Goal: Task Accomplishment & Management: Manage account settings

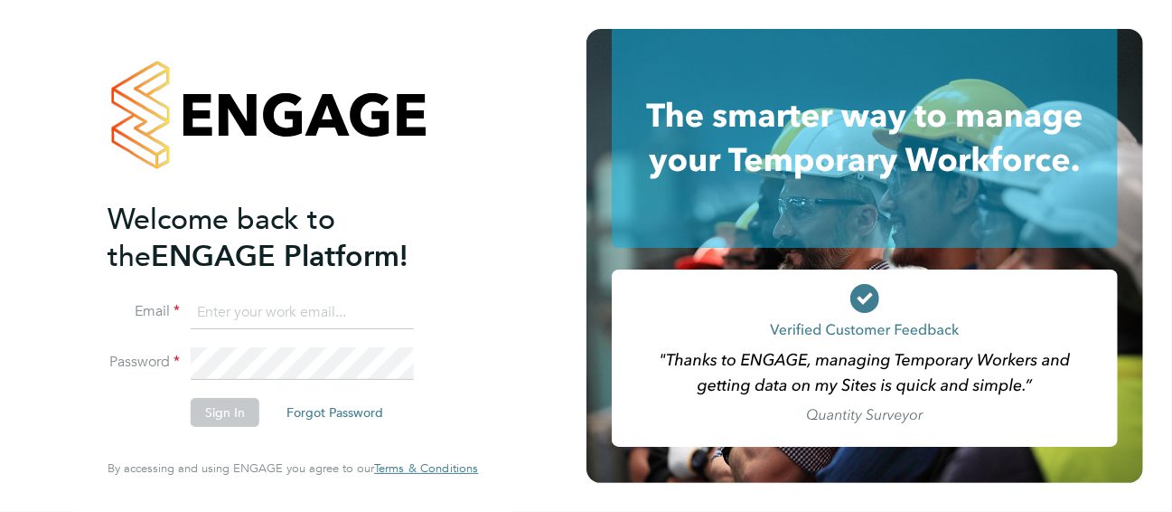
click at [251, 306] on input at bounding box center [302, 312] width 223 height 33
type input "lesley.littler@seddon.co.uk"
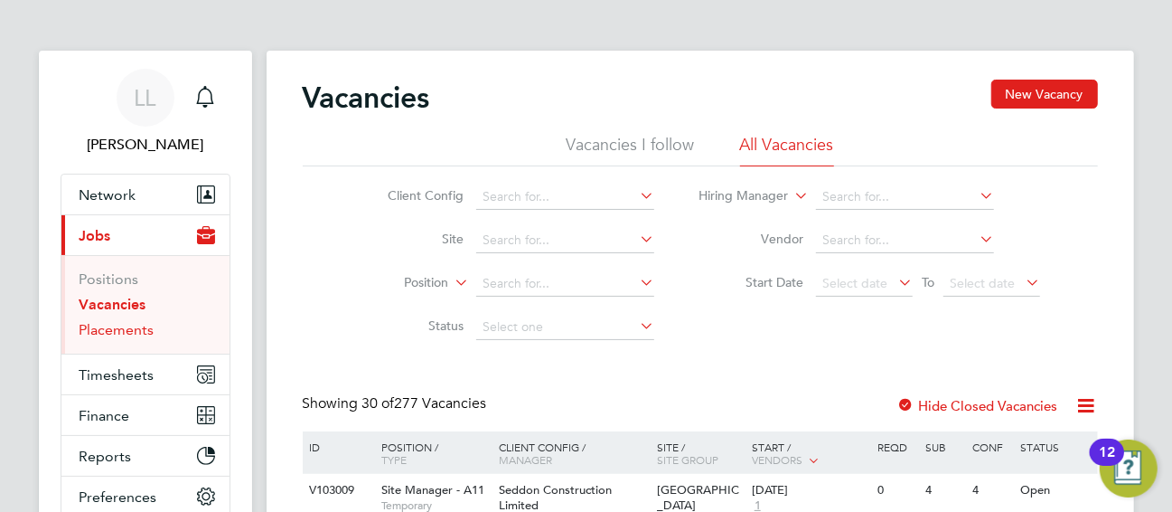
click at [138, 329] on link "Placements" at bounding box center [117, 329] width 75 height 17
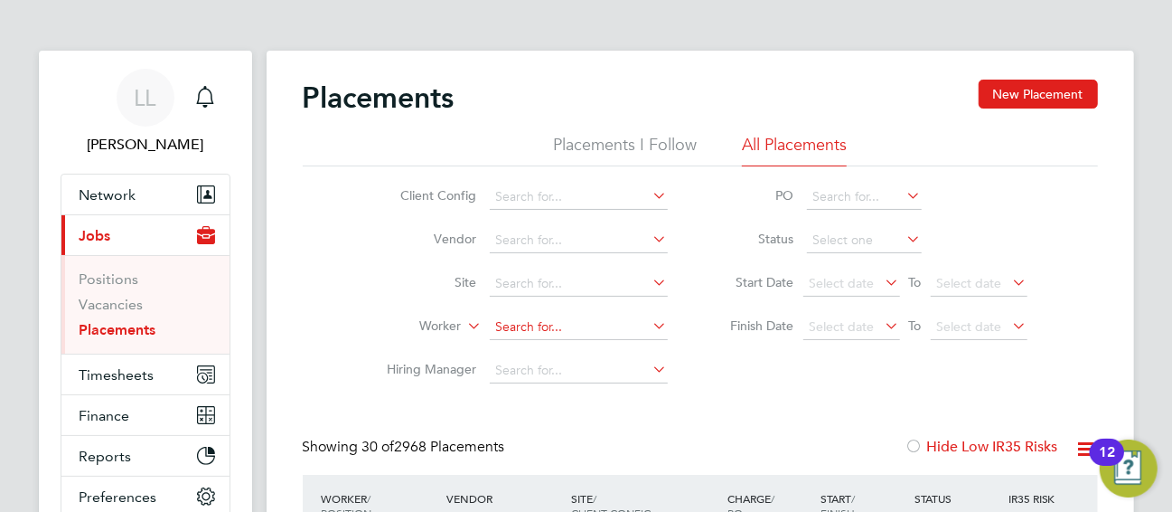
click at [516, 318] on input at bounding box center [579, 327] width 178 height 25
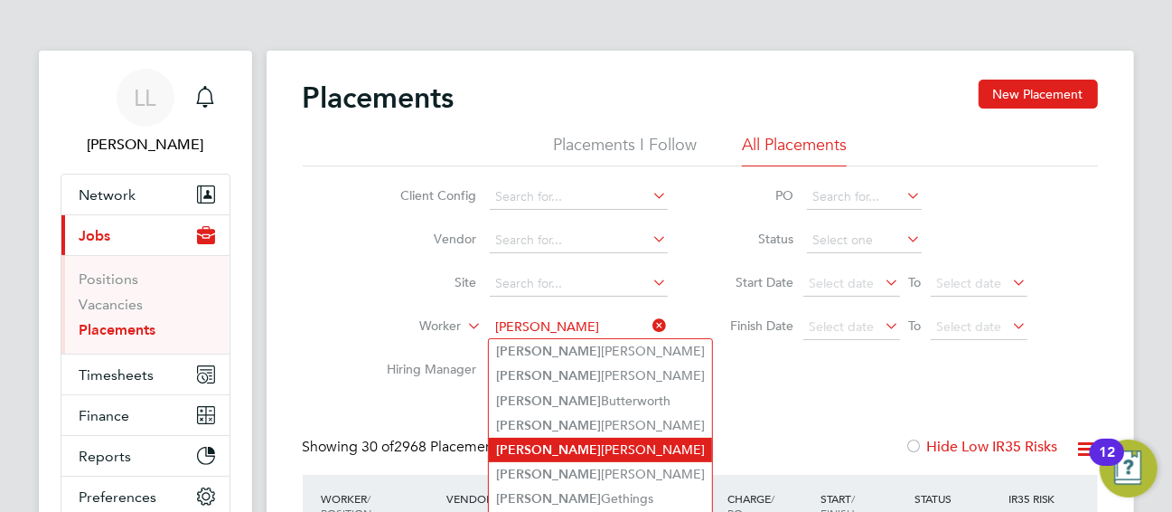
click at [591, 446] on li "Daniel Corcoran" at bounding box center [600, 449] width 223 height 24
type input "[PERSON_NAME]"
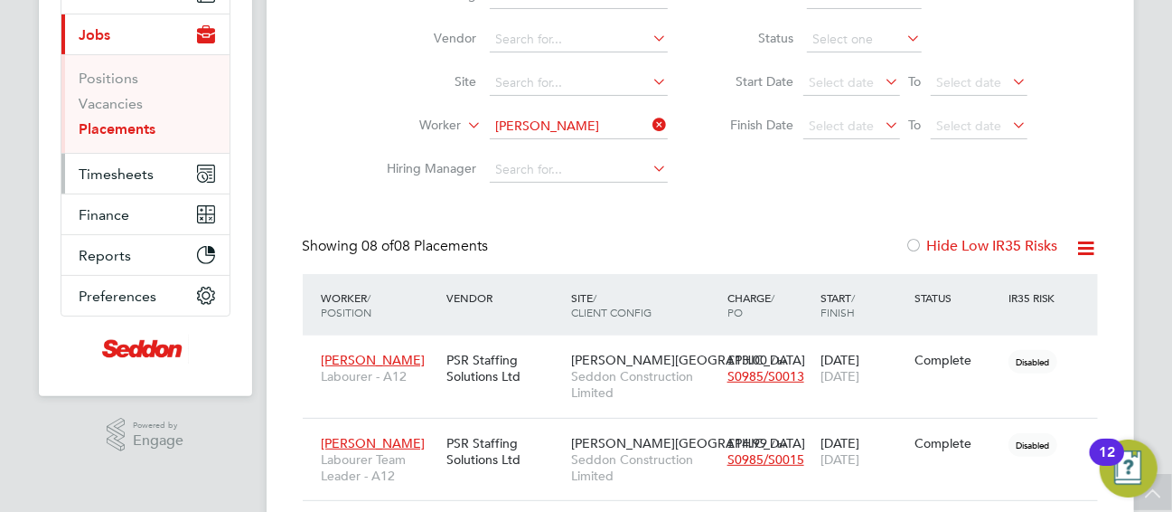
click at [116, 169] on span "Timesheets" at bounding box center [117, 173] width 75 height 17
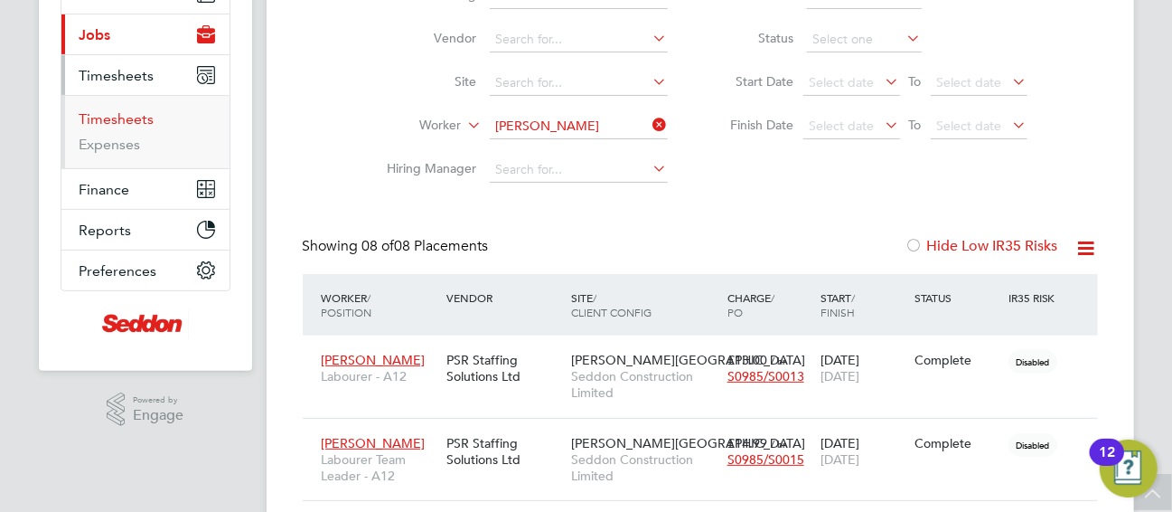
click at [135, 110] on link "Timesheets" at bounding box center [117, 118] width 75 height 17
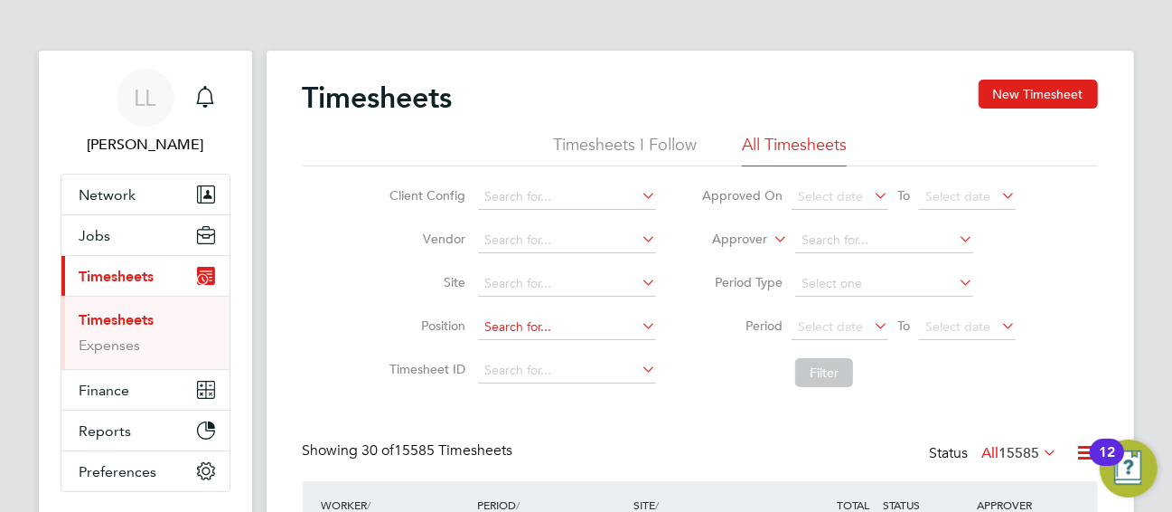
click at [521, 320] on input at bounding box center [567, 327] width 178 height 25
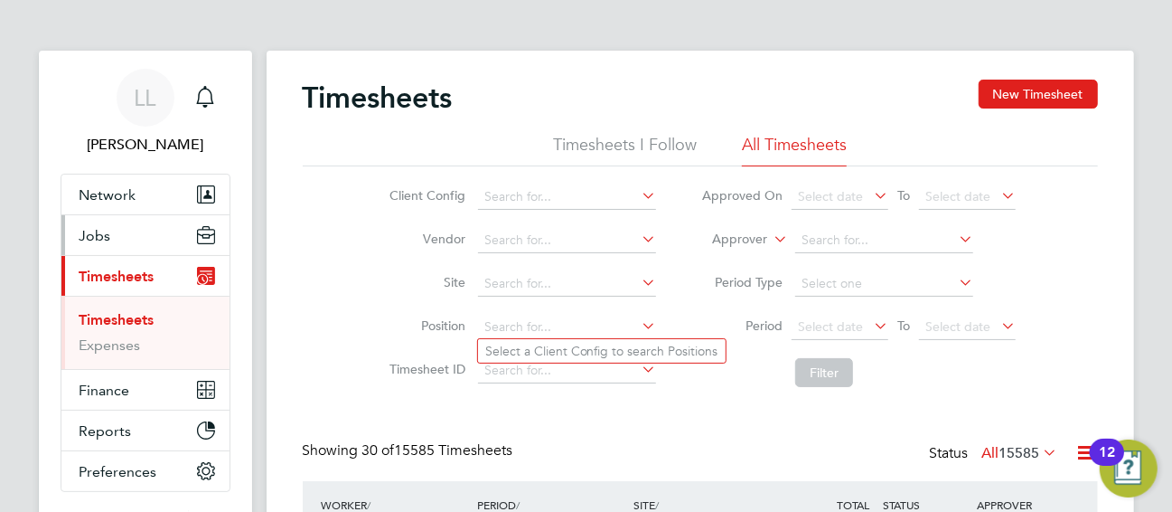
click at [111, 234] on button "Jobs" at bounding box center [145, 235] width 168 height 40
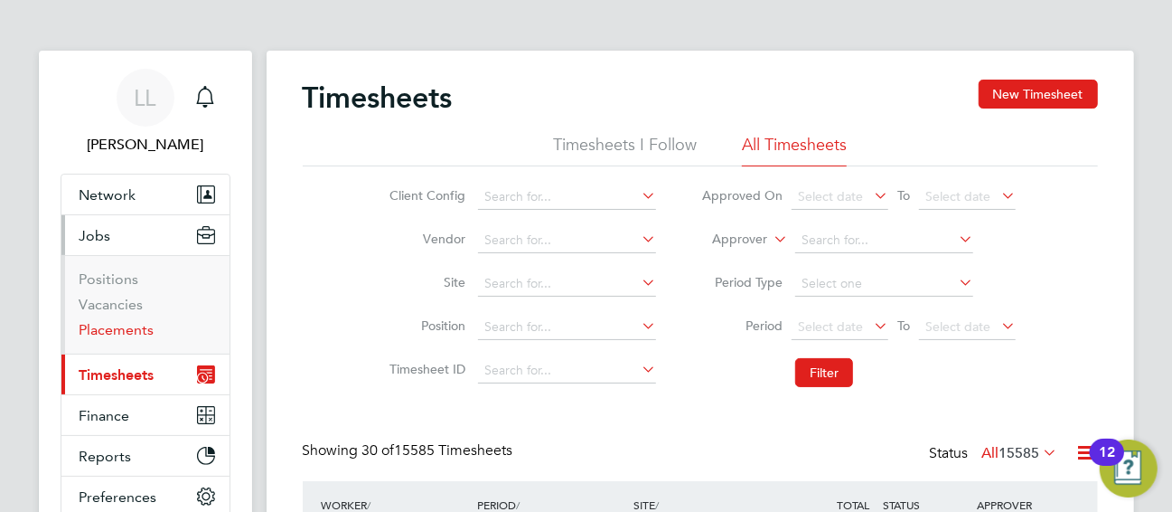
click at [147, 324] on link "Placements" at bounding box center [117, 329] width 75 height 17
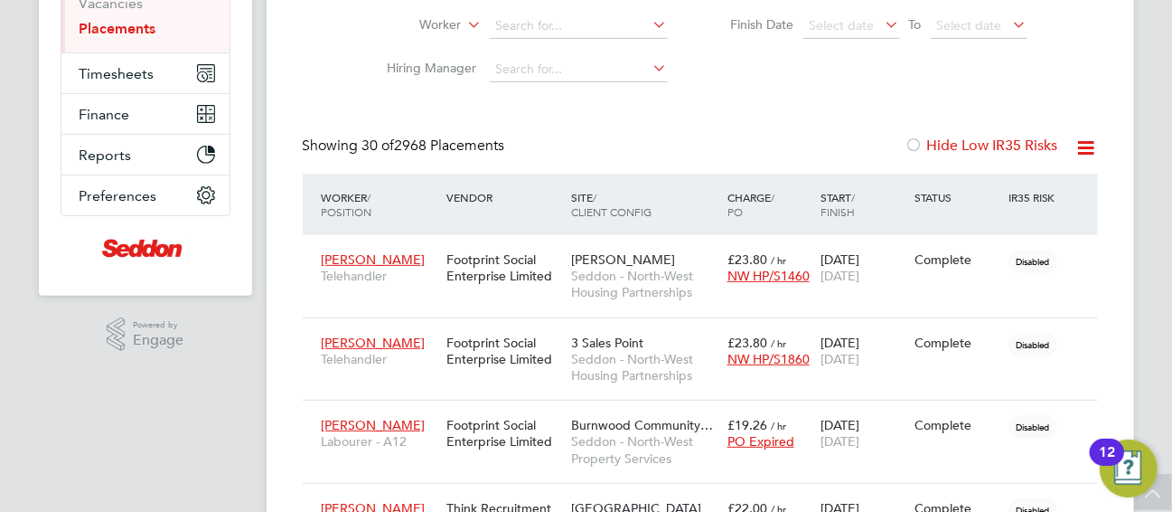
click at [1086, 145] on icon at bounding box center [1087, 147] width 23 height 23
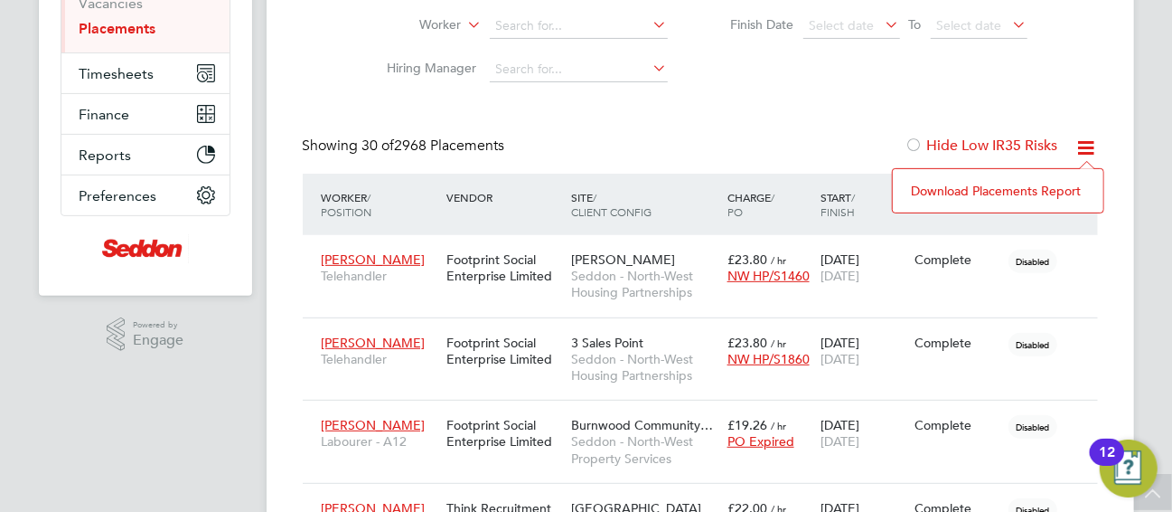
click at [1065, 185] on li "Download Placements Report" at bounding box center [998, 190] width 193 height 25
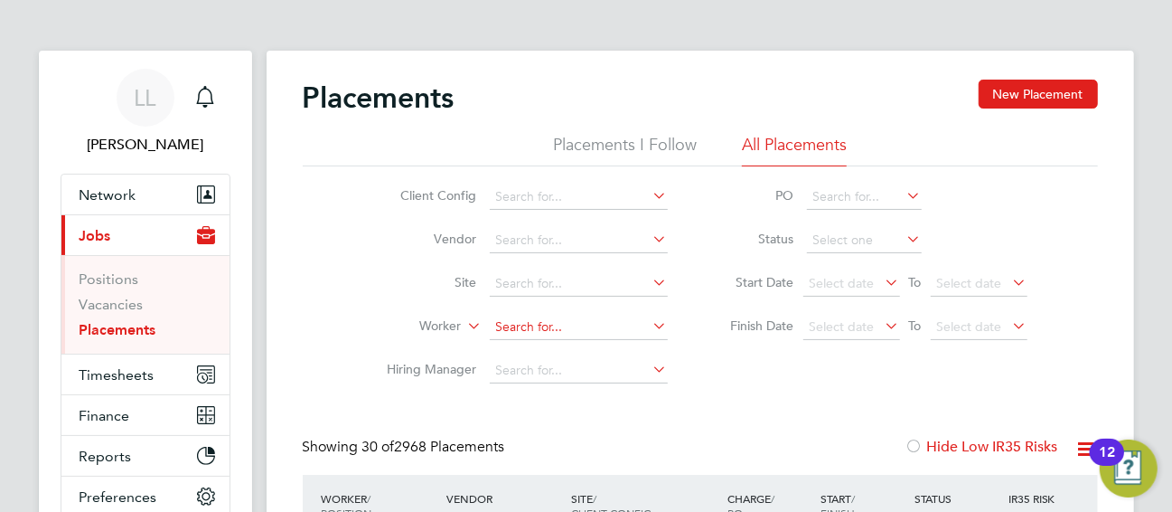
click at [515, 324] on input at bounding box center [579, 327] width 178 height 25
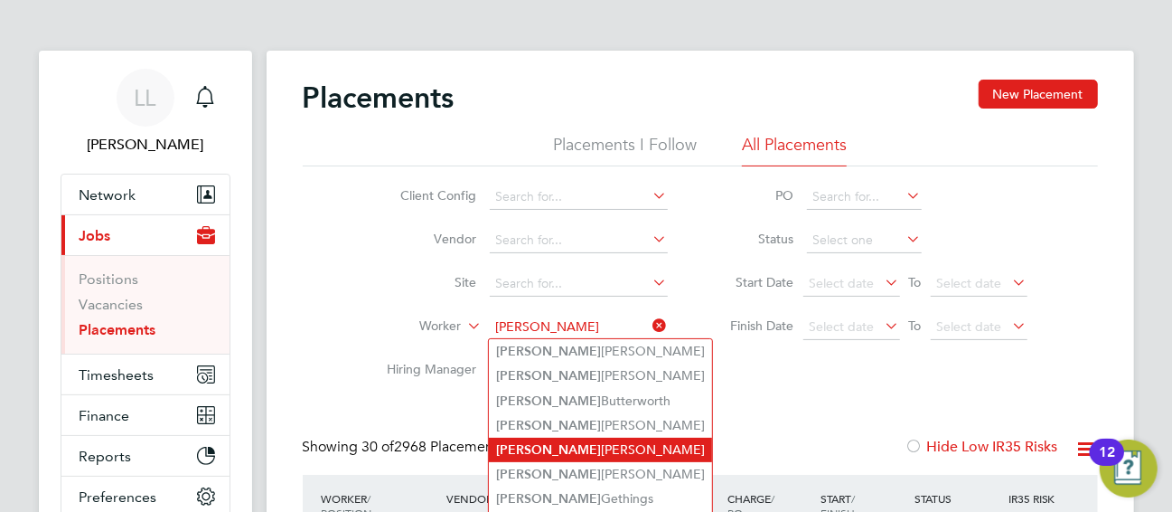
click at [579, 455] on li "Daniel Corcoran" at bounding box center [600, 449] width 223 height 24
type input "[PERSON_NAME]"
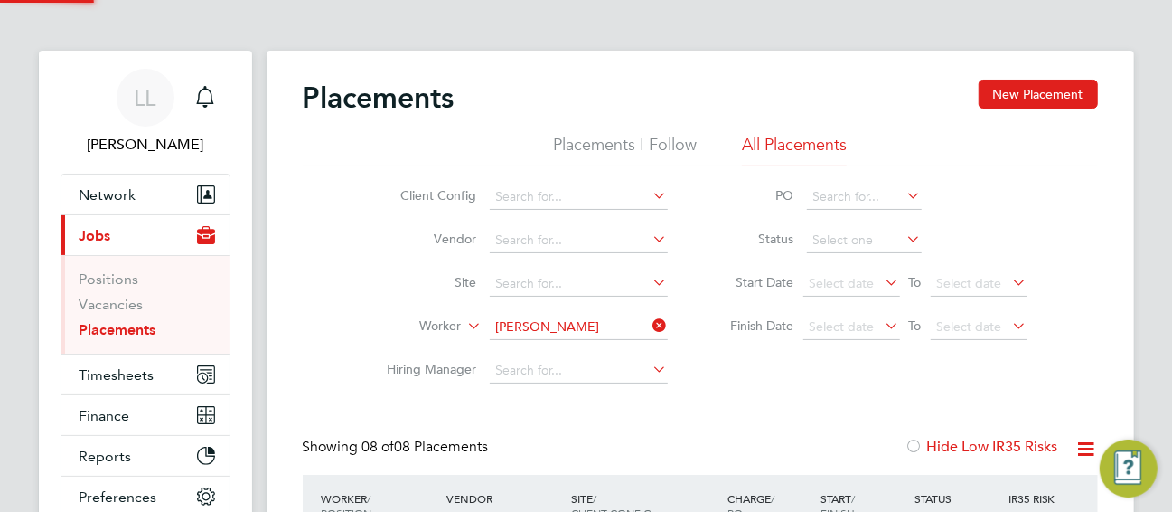
scroll to position [68, 156]
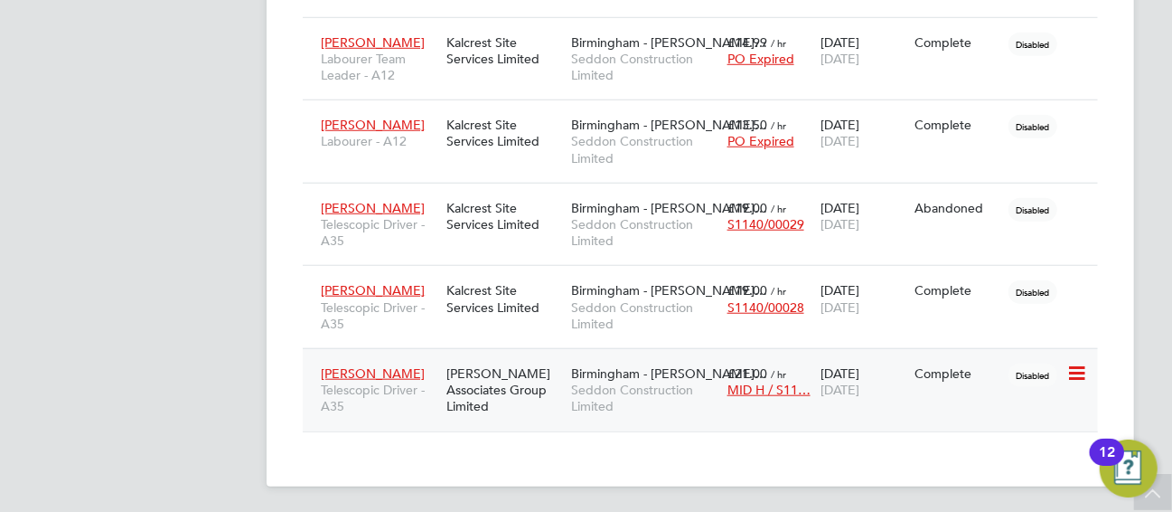
click at [1082, 362] on icon at bounding box center [1075, 373] width 18 height 22
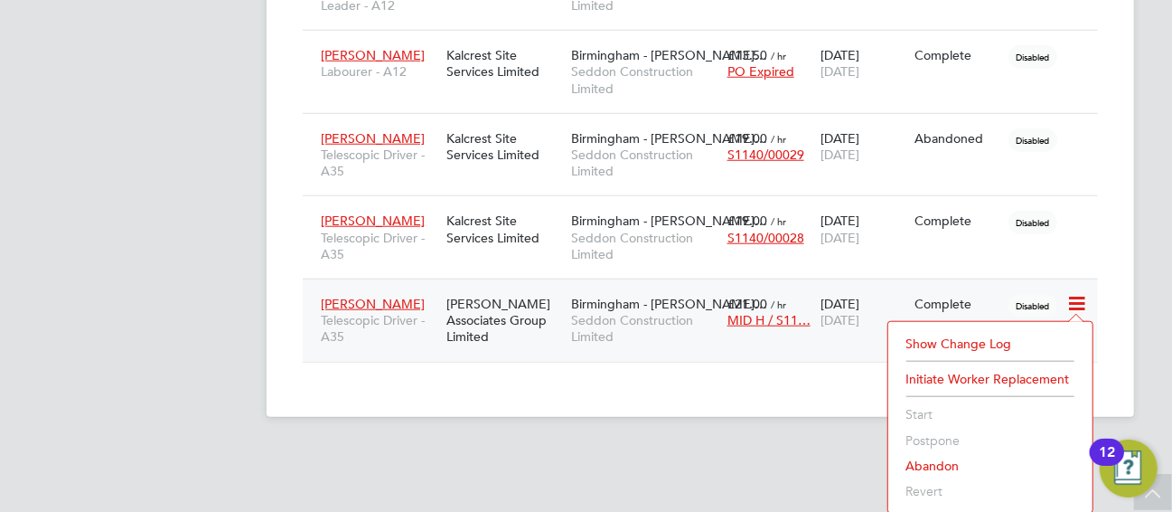
click at [997, 339] on li "Show change log" at bounding box center [990, 343] width 186 height 25
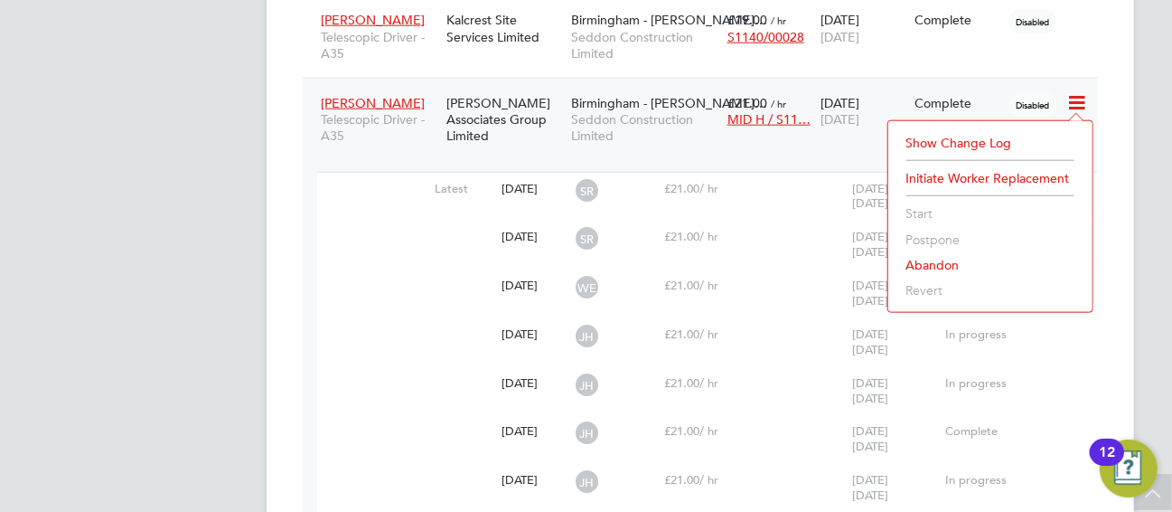
click at [1161, 249] on div "LL Lesley Littler Notifications Applications: Network Team Members Businesses S…" at bounding box center [586, 31] width 1172 height 2136
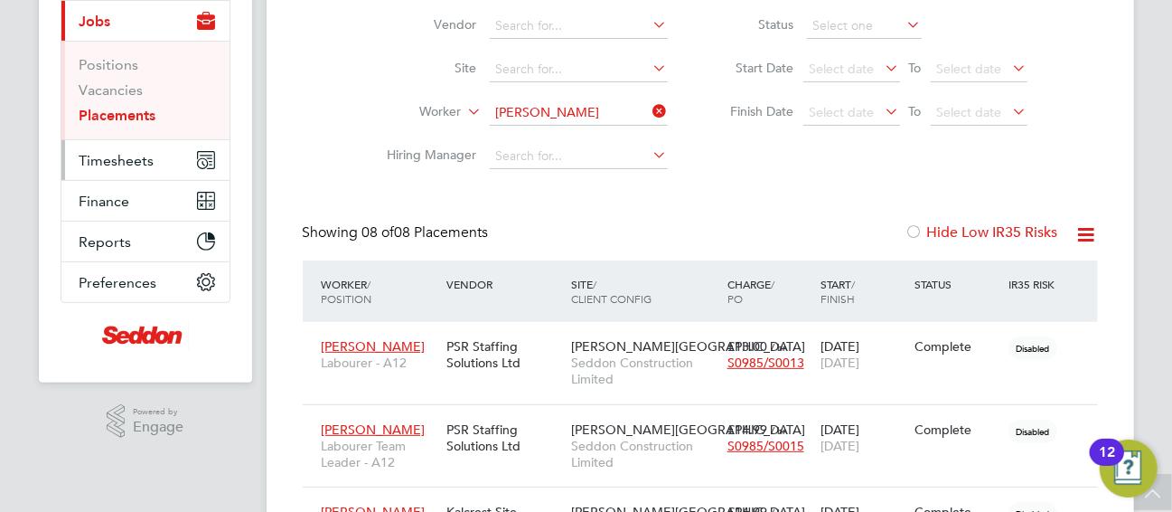
click at [134, 158] on span "Timesheets" at bounding box center [117, 160] width 75 height 17
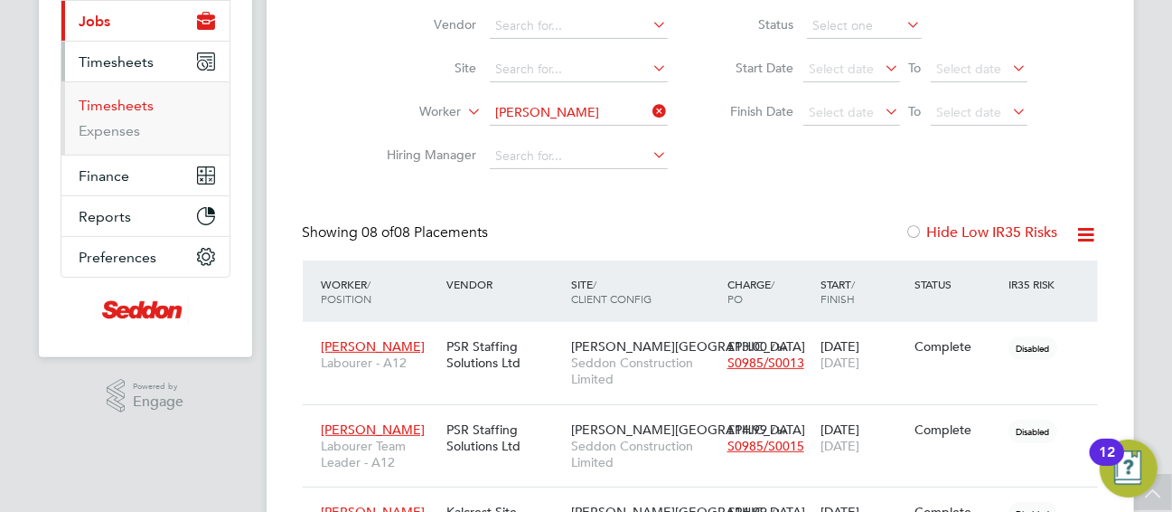
click at [112, 99] on link "Timesheets" at bounding box center [117, 105] width 75 height 17
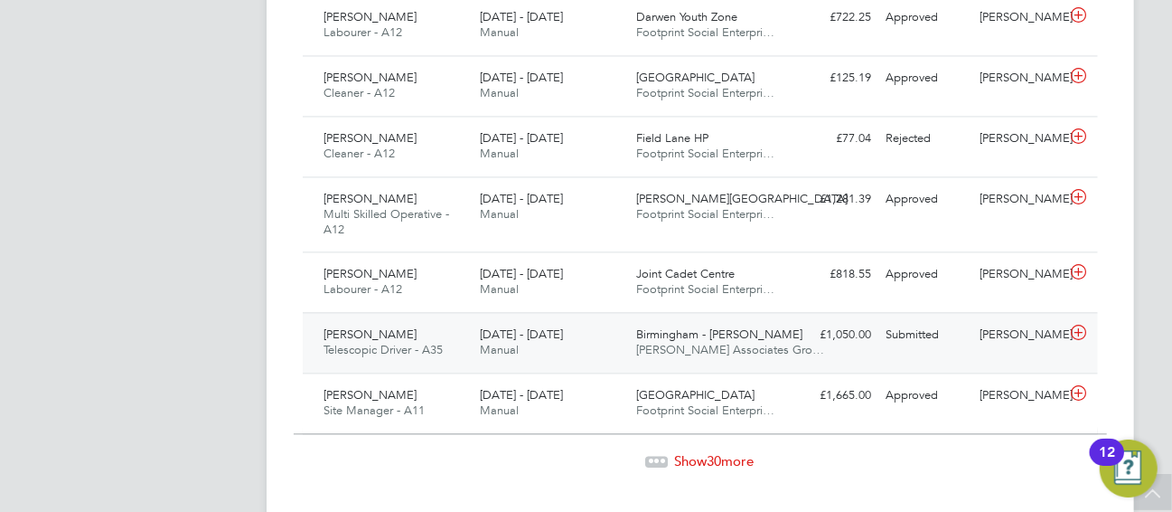
click at [670, 326] on span "Birmingham - [PERSON_NAME]" at bounding box center [719, 333] width 166 height 15
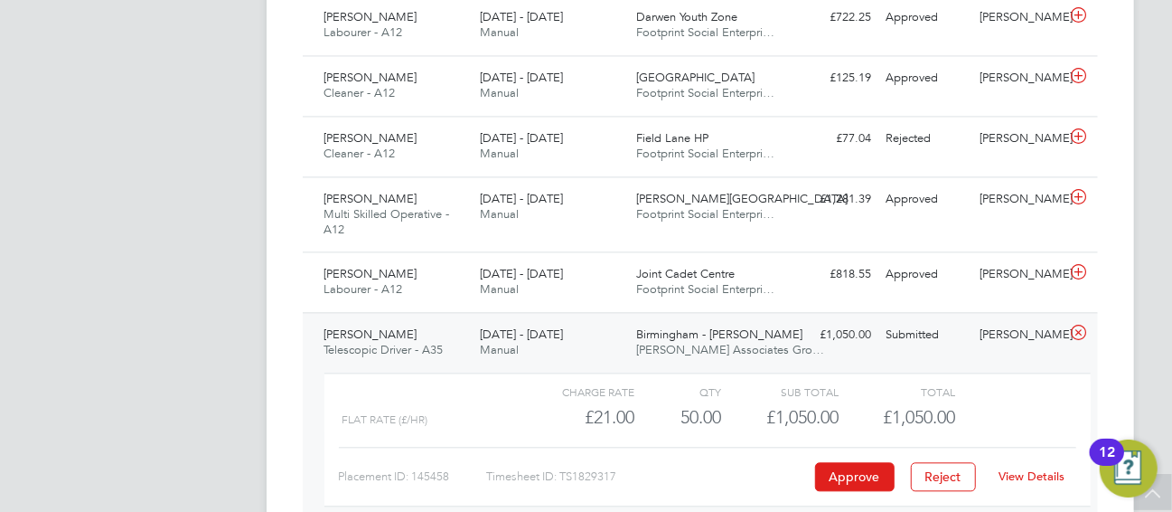
click at [1028, 462] on div "View Details" at bounding box center [1032, 476] width 89 height 29
click at [1036, 468] on link "View Details" at bounding box center [1032, 475] width 66 height 15
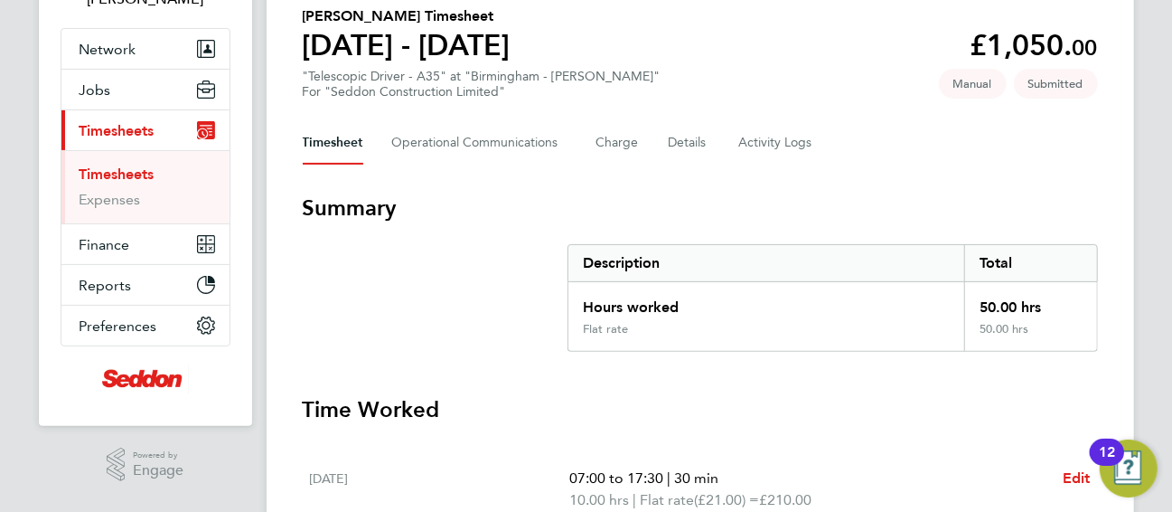
scroll to position [70, 0]
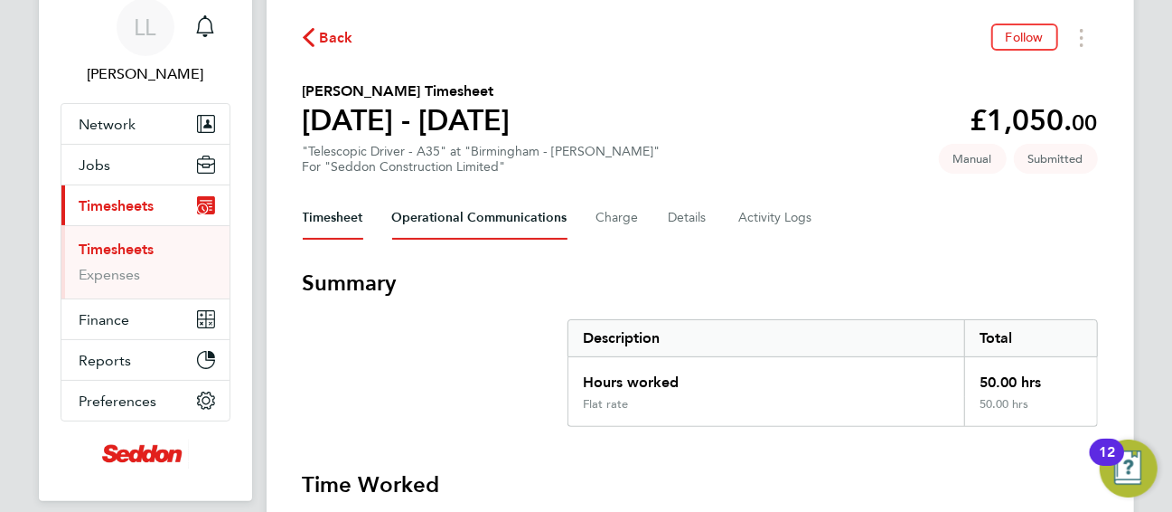
click at [479, 221] on Communications-tab "Operational Communications" at bounding box center [479, 217] width 175 height 43
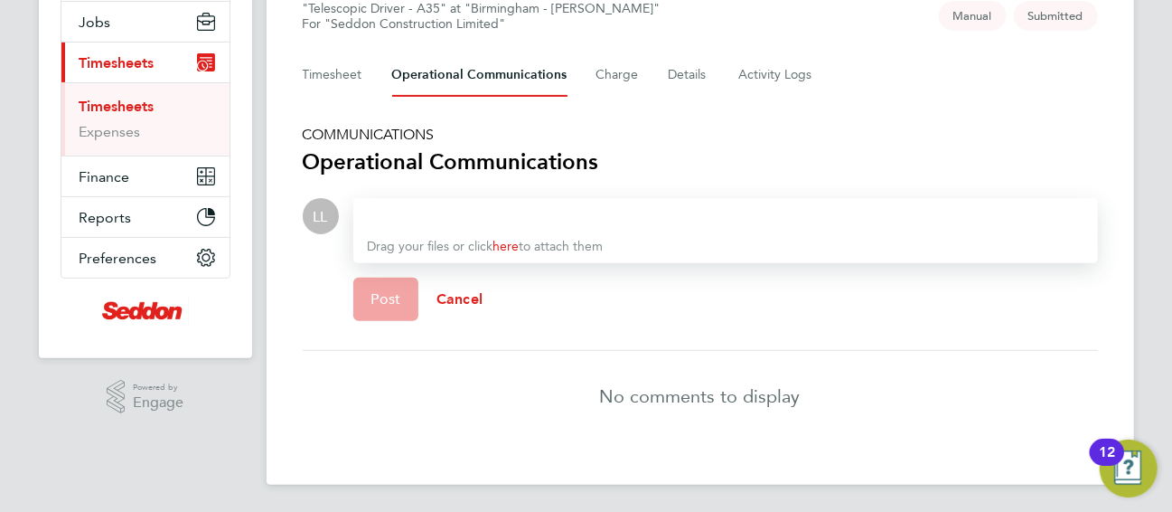
scroll to position [13, 0]
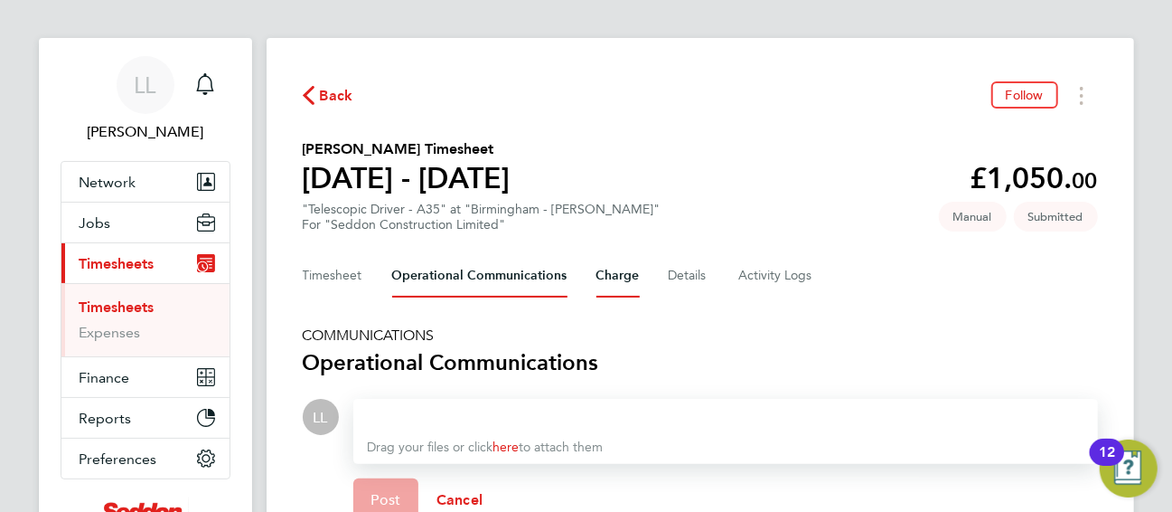
click at [614, 278] on button "Charge" at bounding box center [618, 275] width 43 height 43
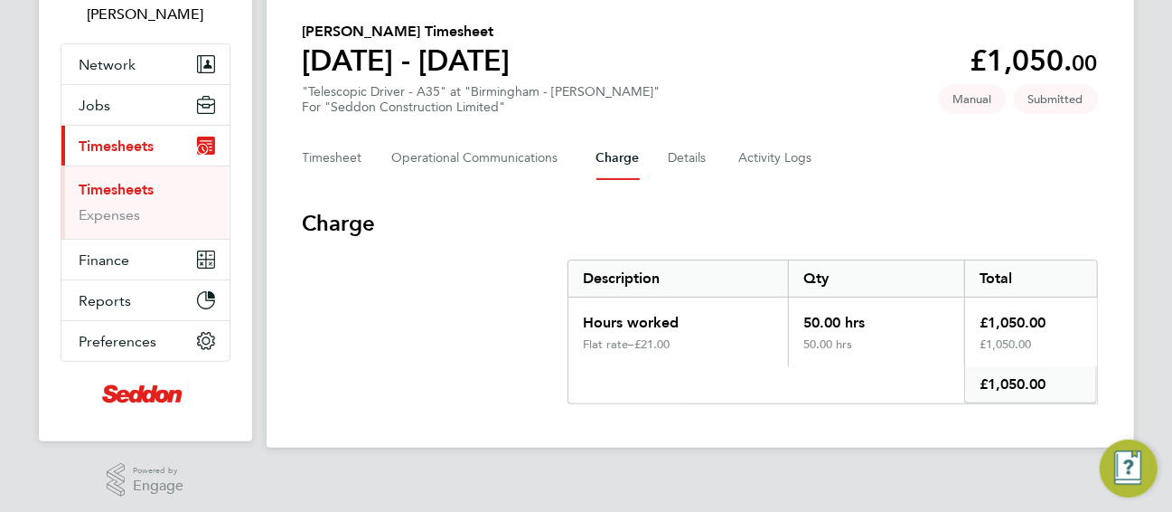
scroll to position [134, 0]
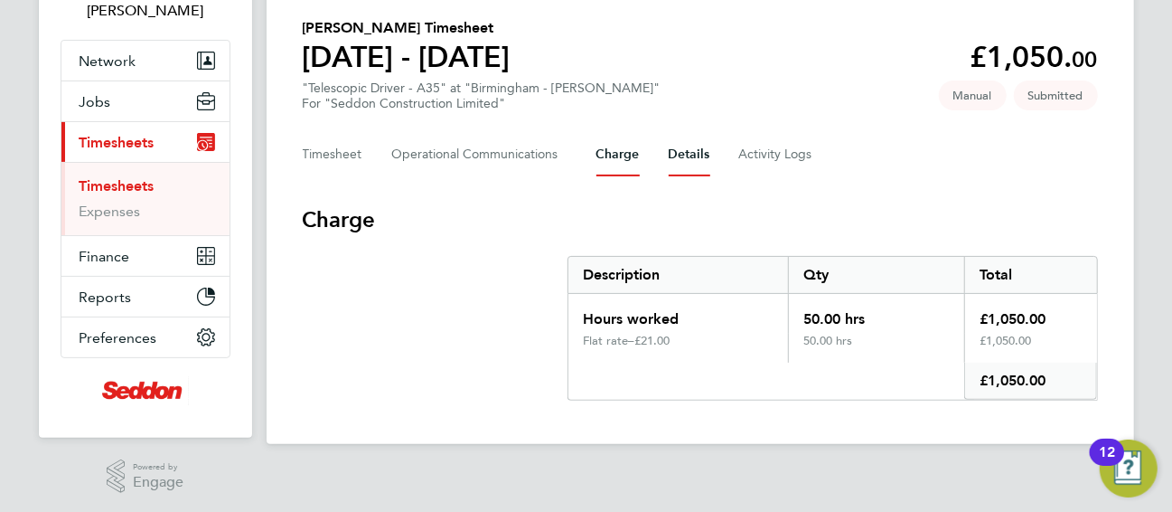
click at [691, 155] on button "Details" at bounding box center [690, 154] width 42 height 43
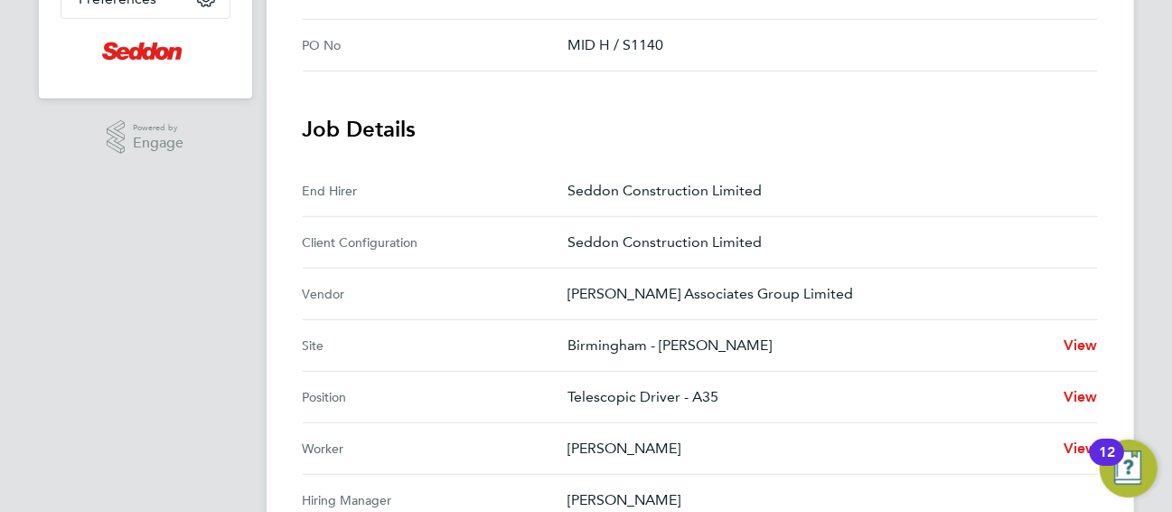
scroll to position [201, 0]
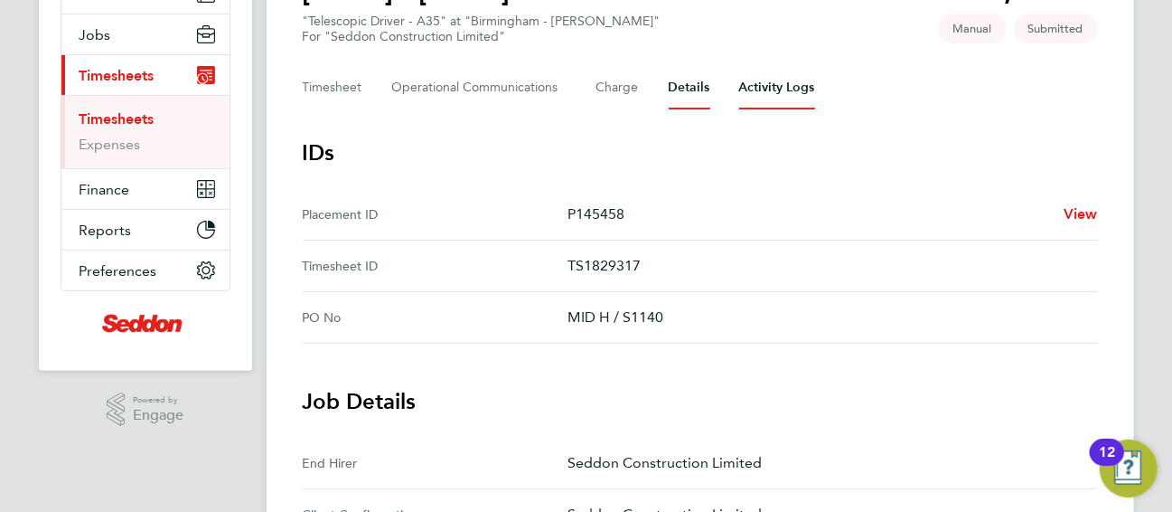
click at [767, 95] on Logs-tab "Activity Logs" at bounding box center [777, 87] width 76 height 43
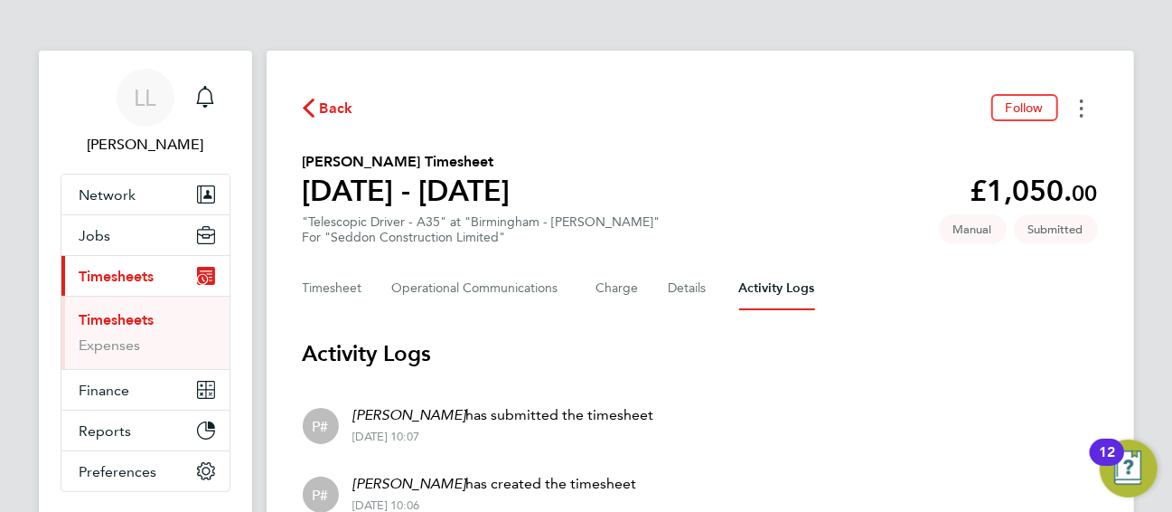
click at [1078, 110] on button "Timesheets Menu" at bounding box center [1082, 108] width 33 height 28
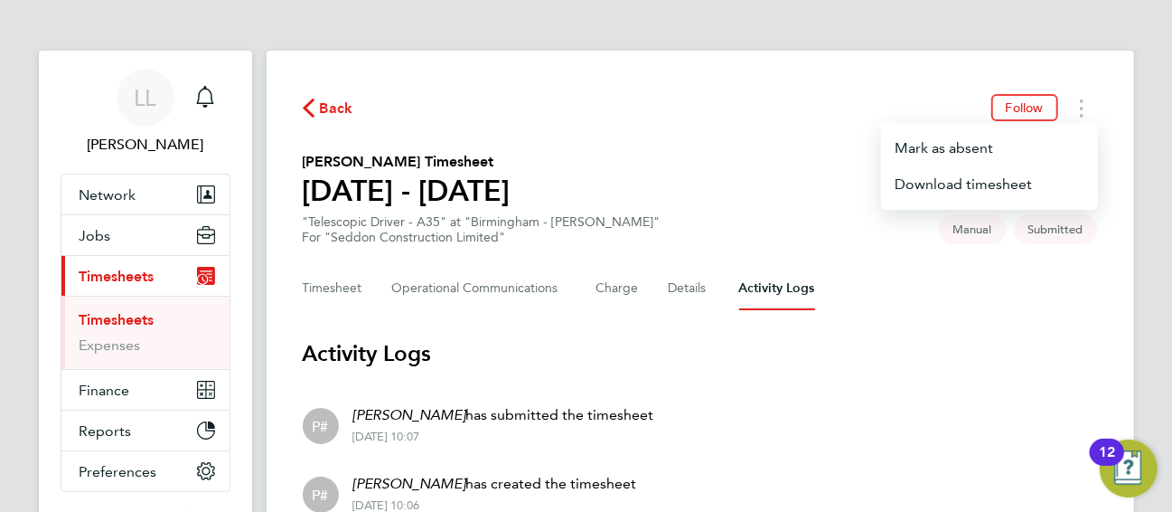
click at [326, 102] on span "Back" at bounding box center [336, 109] width 33 height 22
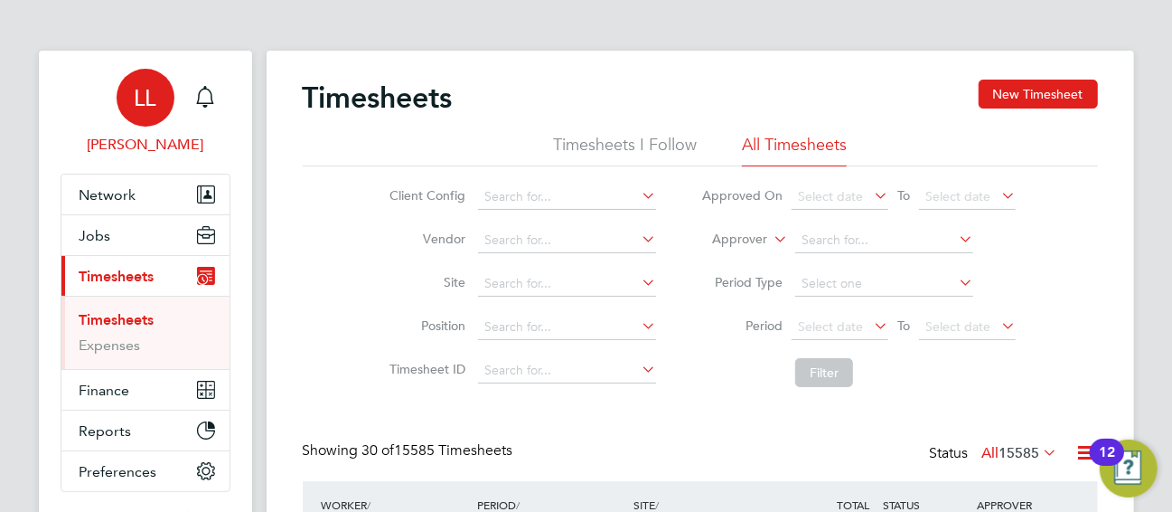
click at [164, 97] on div "LL" at bounding box center [146, 98] width 58 height 58
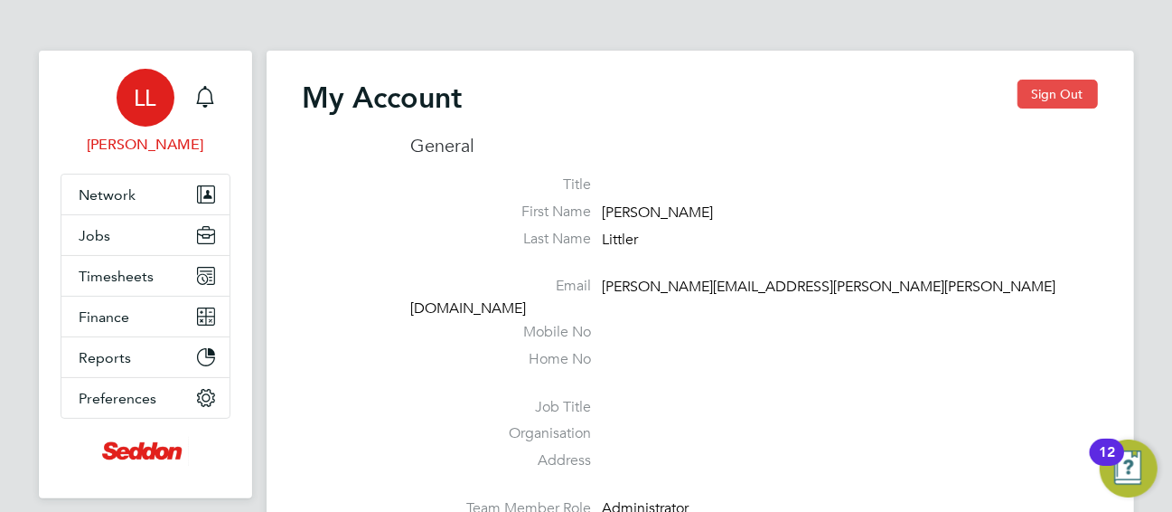
click at [1055, 103] on button "Sign Out" at bounding box center [1058, 94] width 80 height 29
